Goal: Task Accomplishment & Management: Use online tool/utility

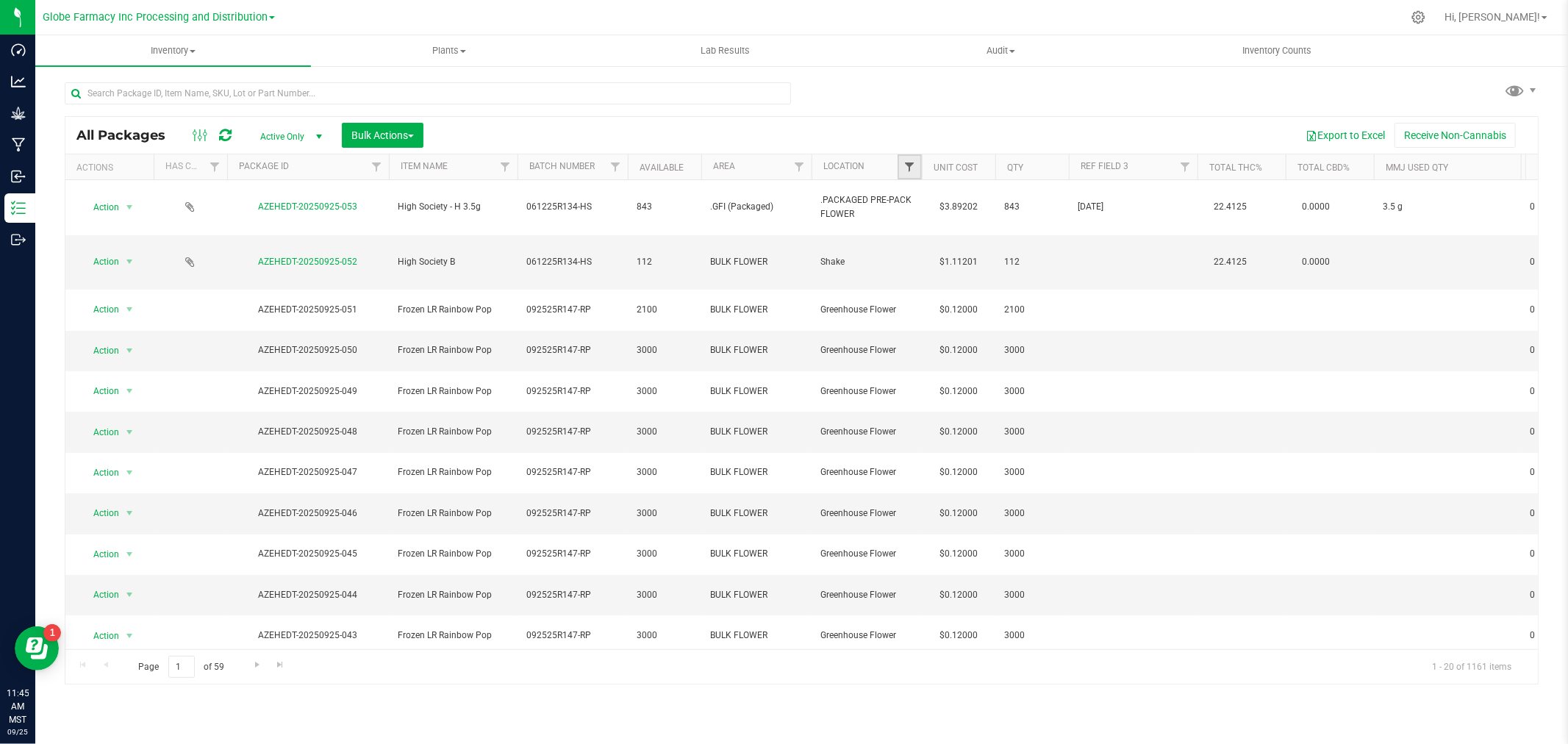
click at [909, 162] on span "Filter" at bounding box center [909, 166] width 12 height 12
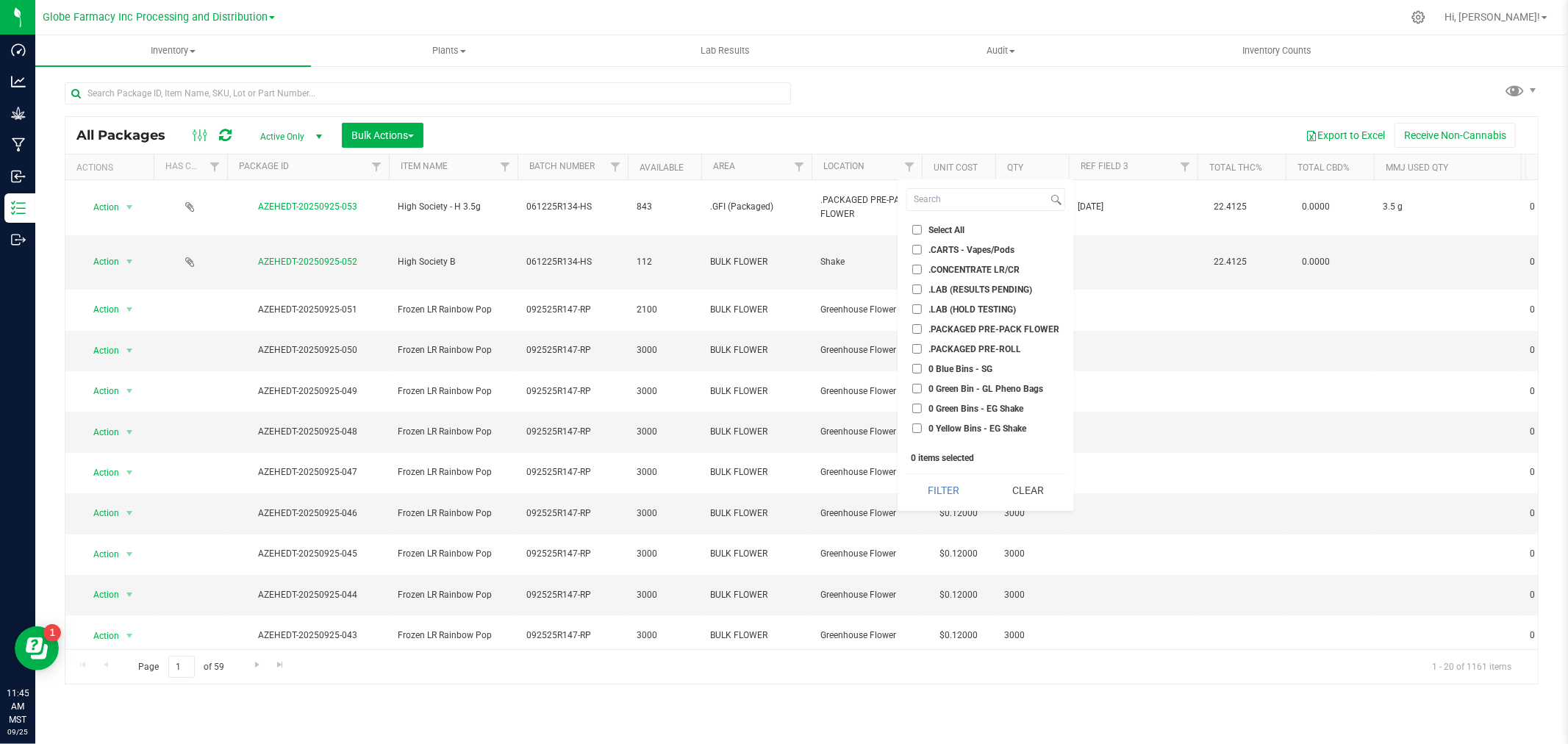
click at [986, 325] on span ".PACKAGED PRE-PACK FLOWER" at bounding box center [994, 329] width 131 height 9
click at [922, 325] on input ".PACKAGED PRE-PACK FLOWER" at bounding box center [917, 329] width 9 height 9
checkbox input "true"
click at [984, 341] on li ".PACKAGED PRE-ROLL" at bounding box center [986, 349] width 158 height 16
click at [982, 351] on span ".PACKAGED PRE-ROLL" at bounding box center [975, 349] width 92 height 9
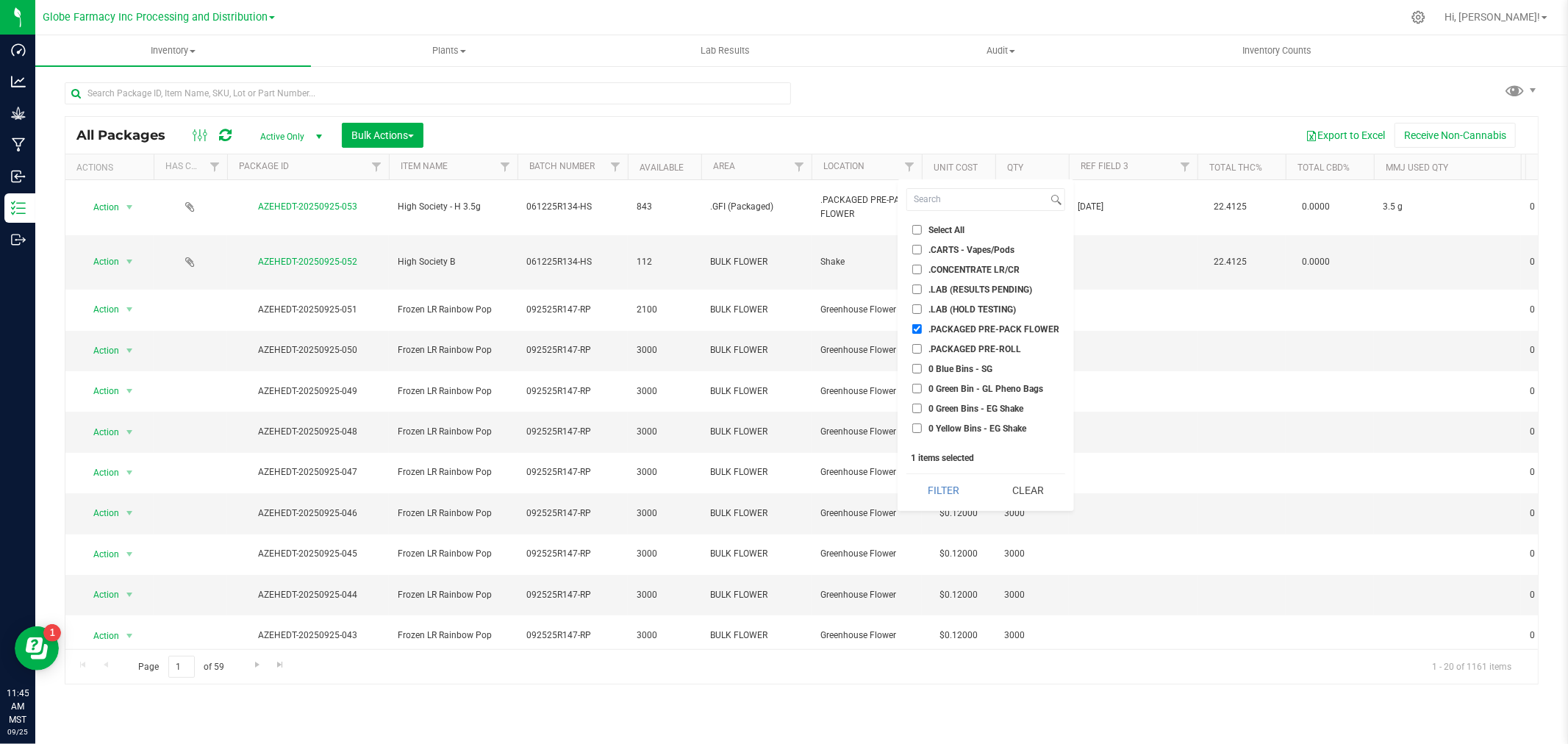
click at [922, 351] on input ".PACKAGED PRE-ROLL" at bounding box center [917, 349] width 9 height 9
checkbox input "true"
